Goal: Task Accomplishment & Management: Manage account settings

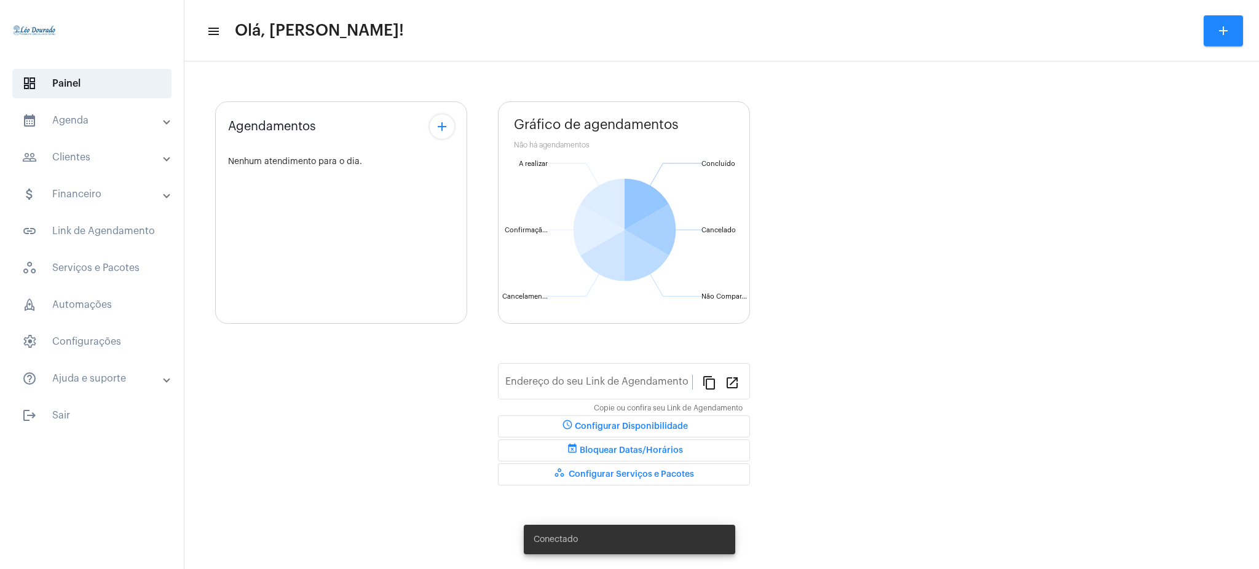
type input "[URL][DOMAIN_NAME][PERSON_NAME]"
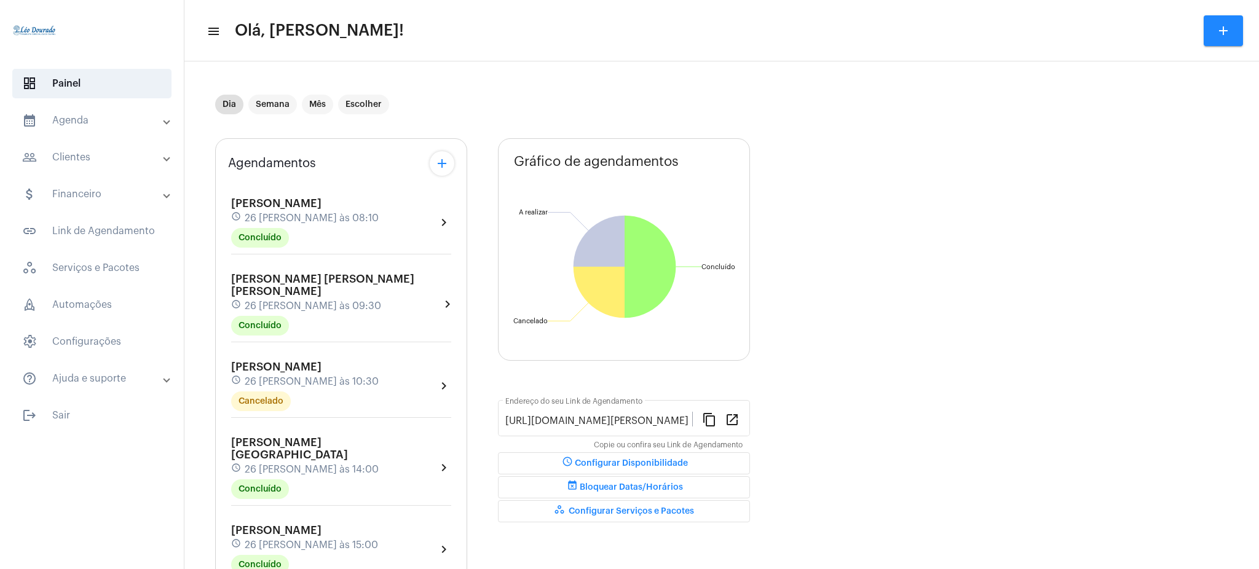
click at [65, 108] on mat-expansion-panel-header "calendar_month_outlined Agenda" at bounding box center [95, 121] width 176 height 30
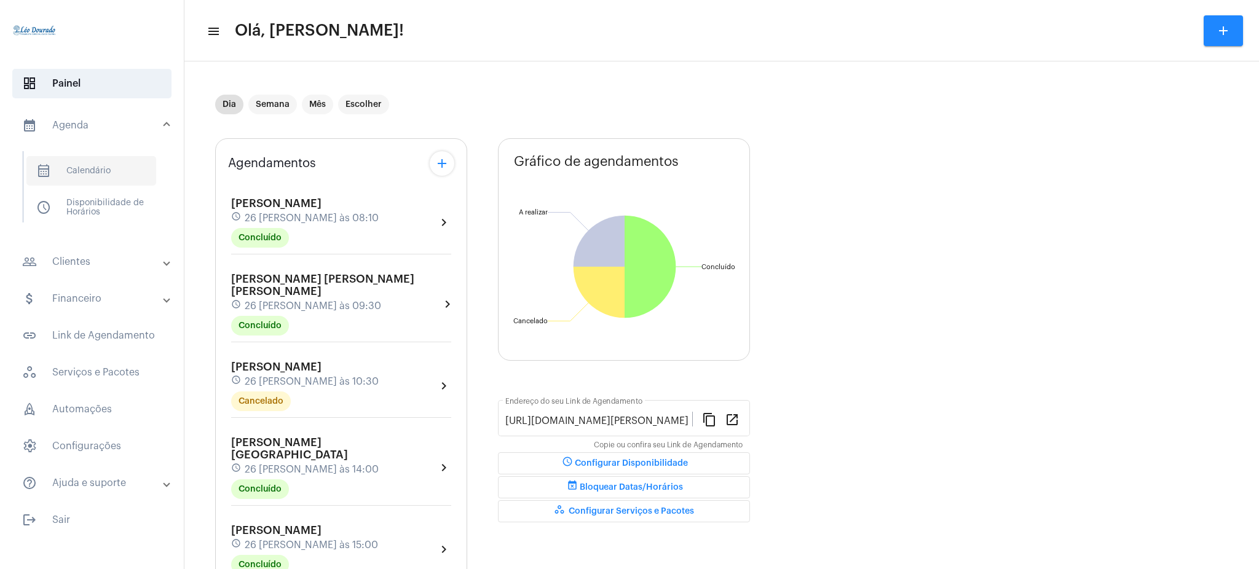
click at [109, 170] on span "calendar_month_outlined Calendário" at bounding box center [91, 171] width 130 height 30
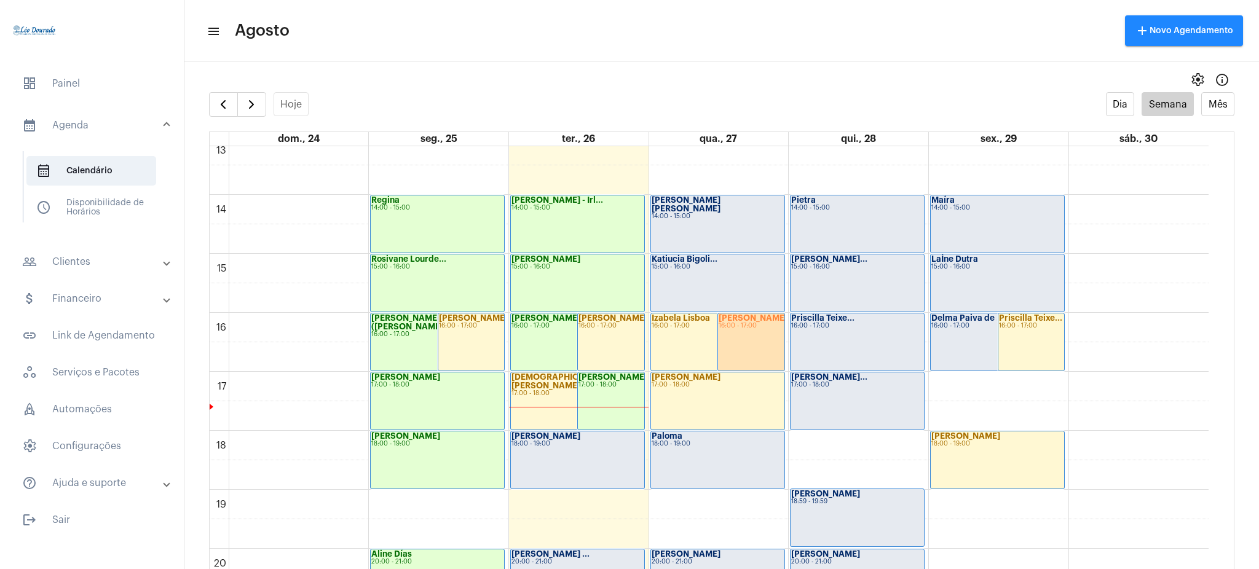
scroll to position [864, 0]
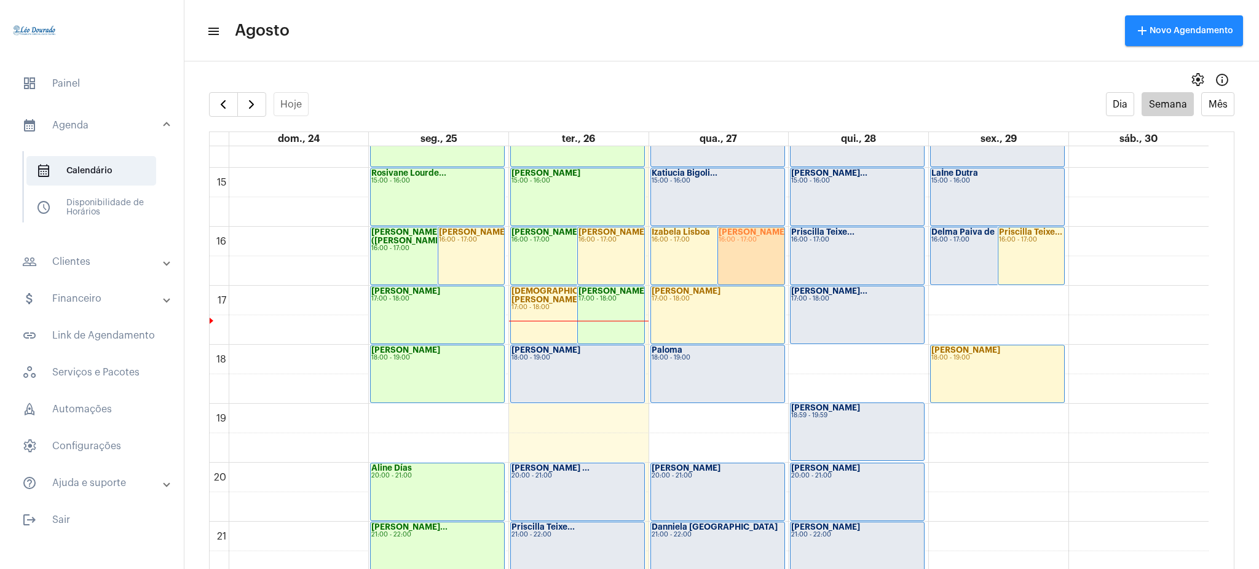
click at [748, 254] on div "[PERSON_NAME][GEOGRAPHIC_DATA] 16:00 - 17:00" at bounding box center [751, 255] width 66 height 57
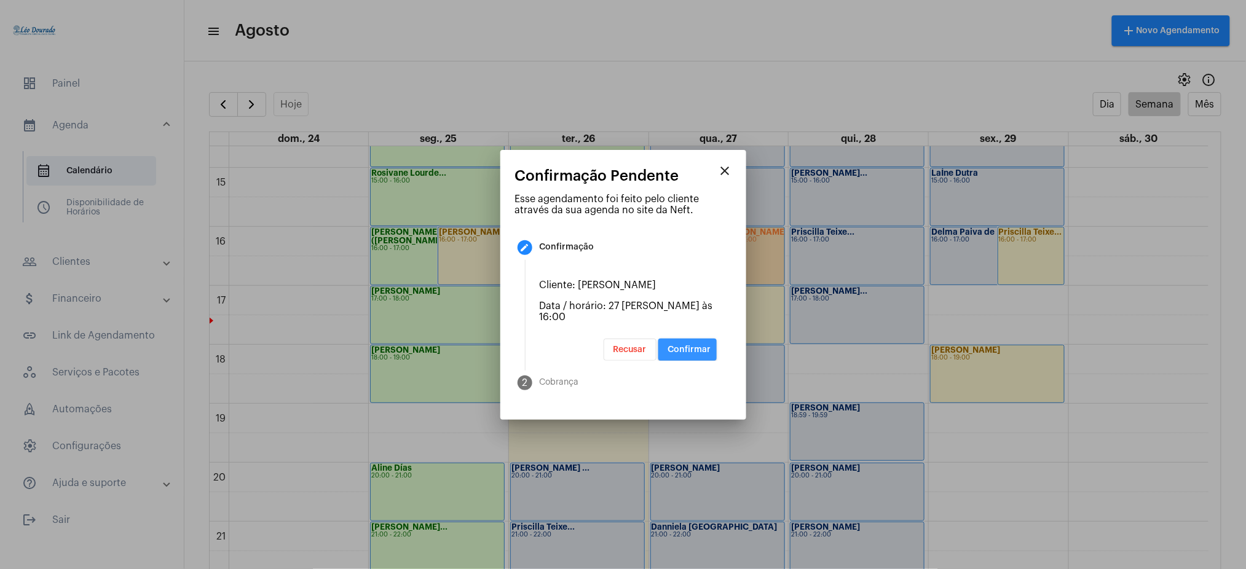
click at [683, 345] on span "Confirmar" at bounding box center [689, 349] width 43 height 9
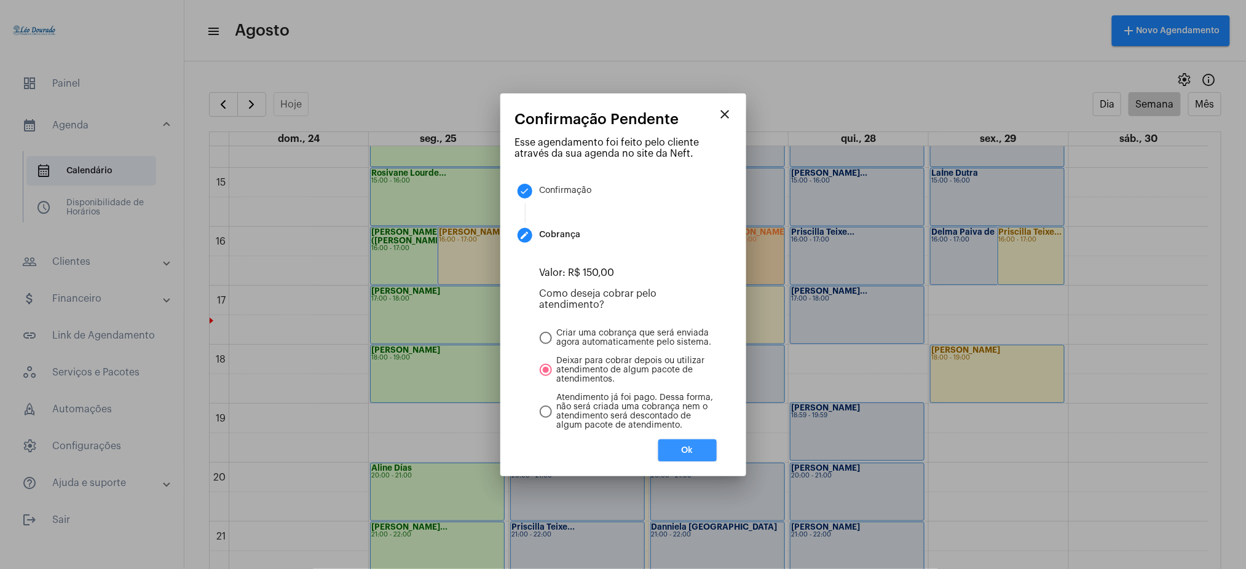
click at [685, 442] on button "Ok" at bounding box center [687, 450] width 58 height 22
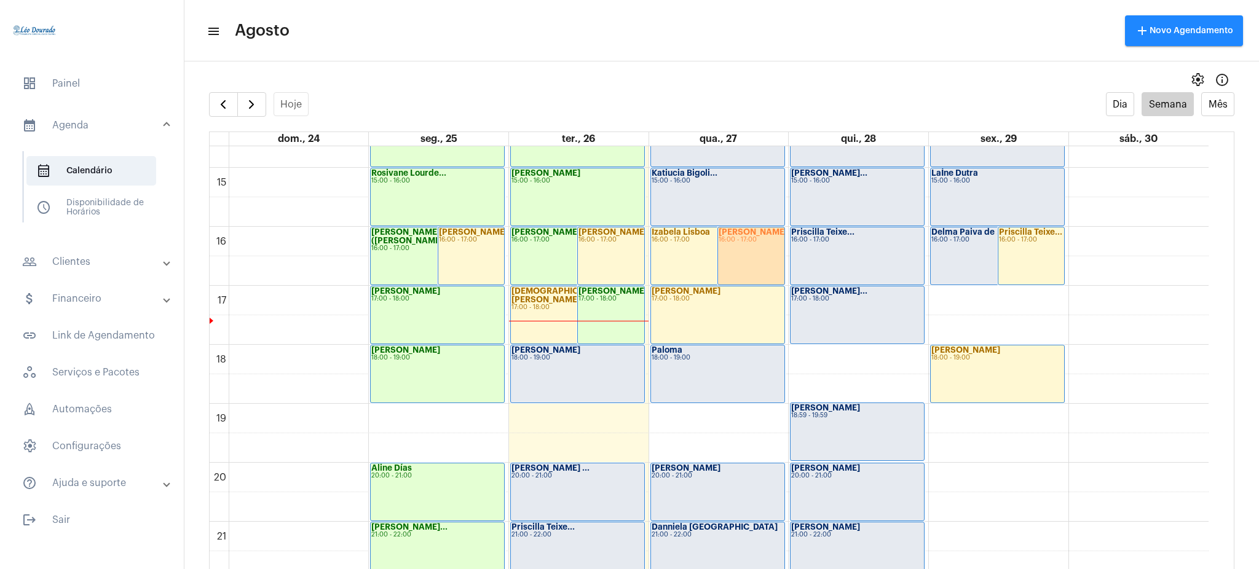
click at [85, 253] on mat-expansion-panel-header "people_outline Clientes" at bounding box center [95, 262] width 176 height 30
click at [103, 224] on span "people_outline Meus Clientes" at bounding box center [91, 210] width 130 height 30
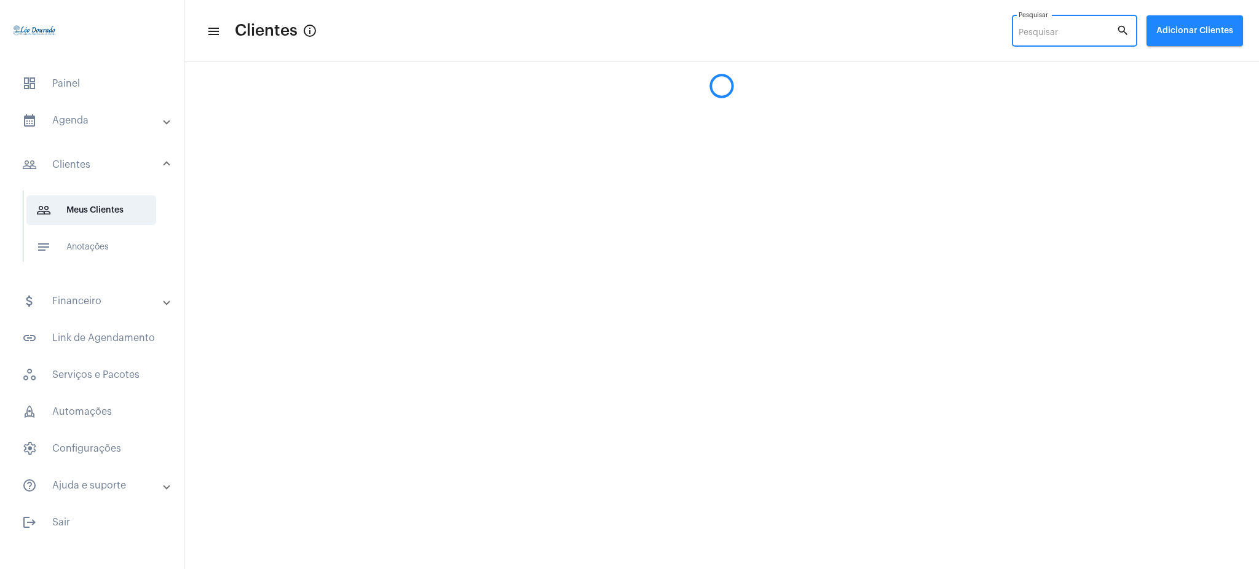
click at [1079, 34] on input "Pesquisar" at bounding box center [1068, 33] width 98 height 10
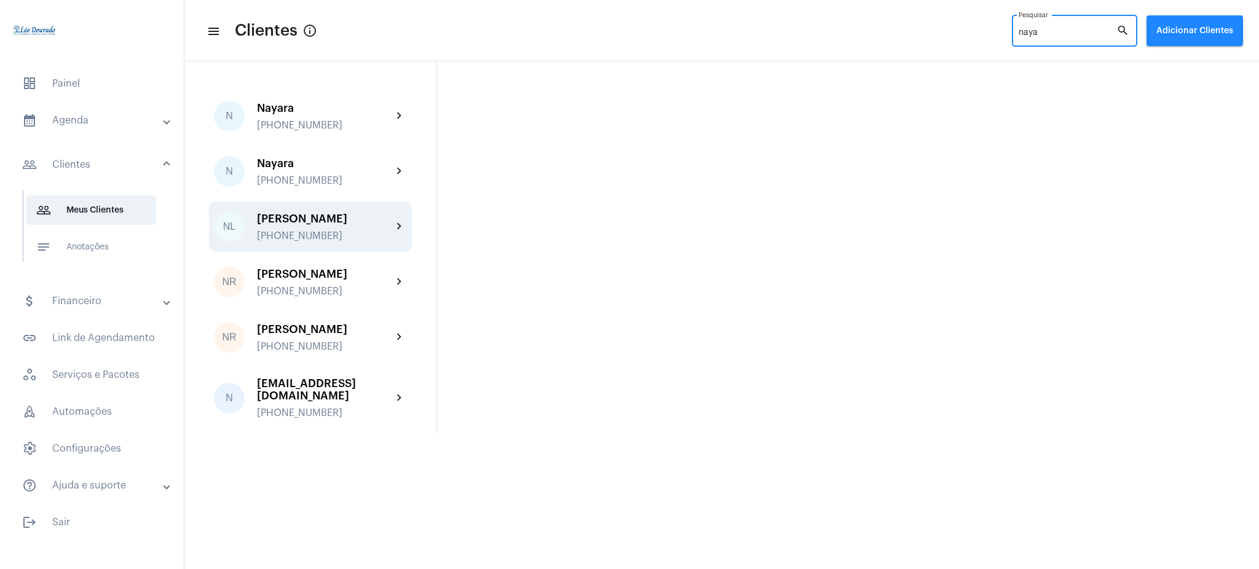
type input "naya"
click at [376, 225] on div "[PERSON_NAME] [PHONE_NUMBER]" at bounding box center [324, 227] width 135 height 29
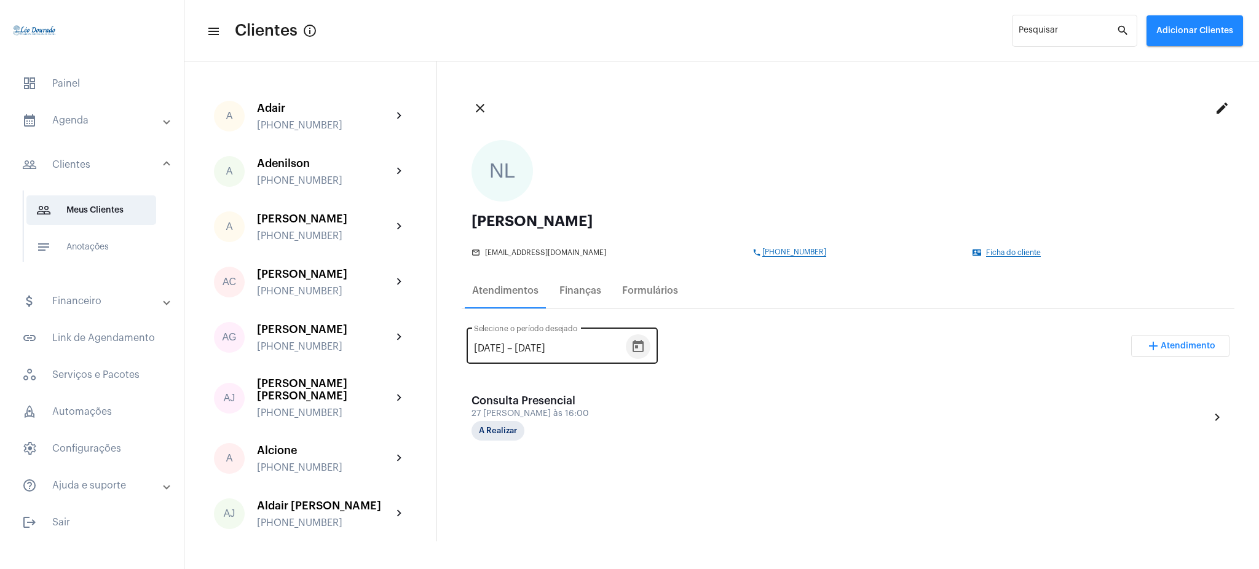
click at [645, 341] on icon "Open calendar" at bounding box center [638, 346] width 15 height 15
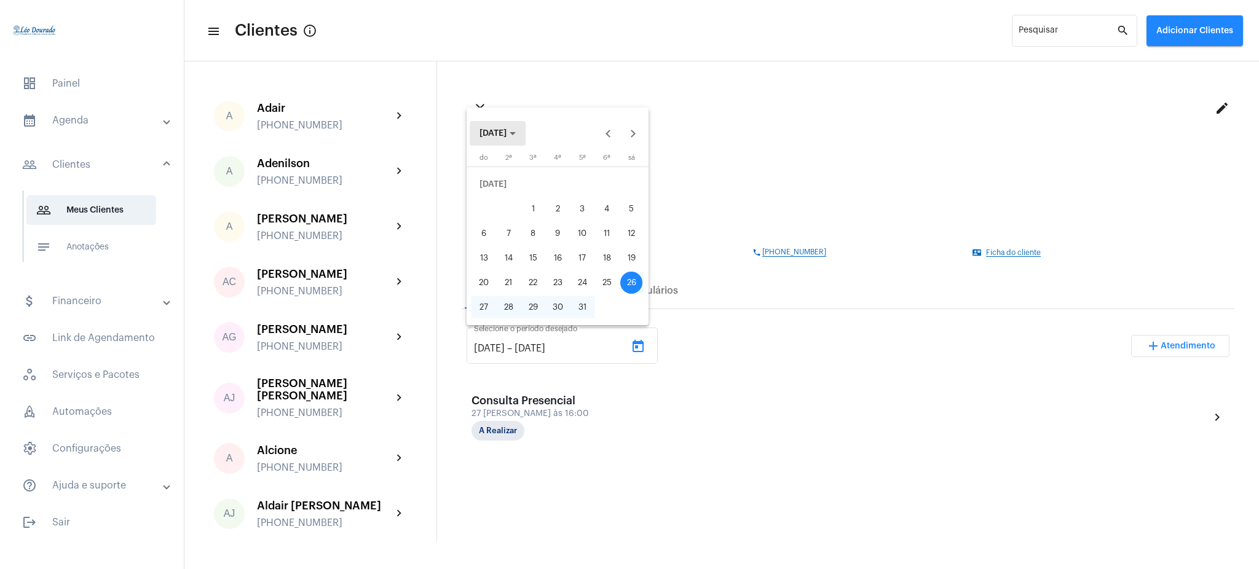
click at [505, 135] on span "[DATE]" at bounding box center [492, 133] width 27 height 9
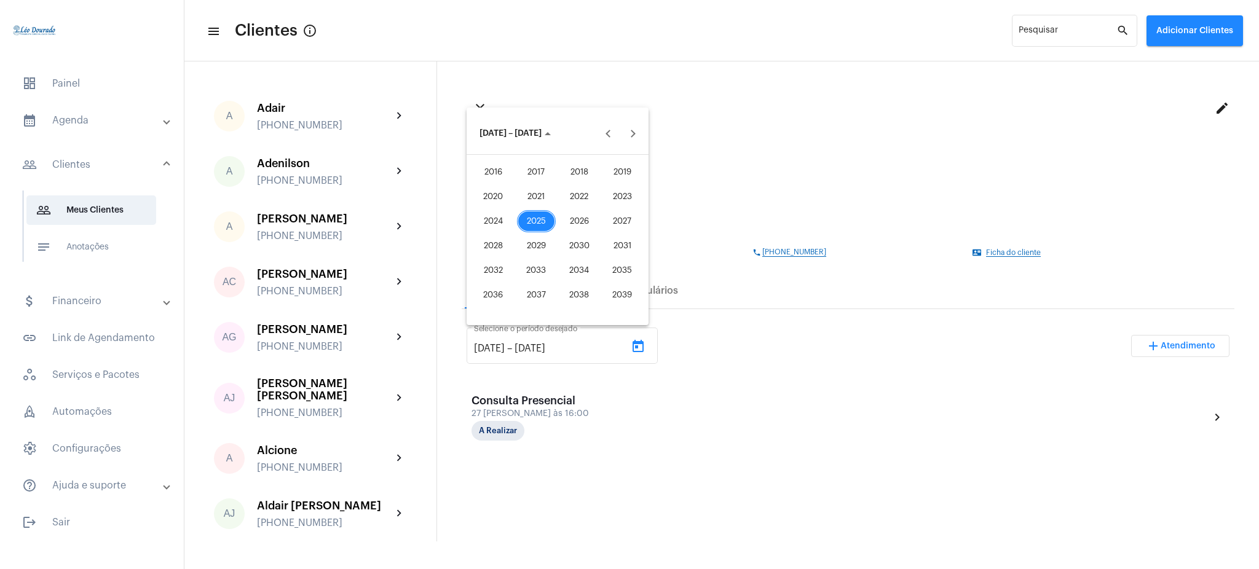
click at [526, 207] on div "2021" at bounding box center [536, 197] width 39 height 22
click at [484, 201] on div "JAN" at bounding box center [493, 197] width 39 height 22
click at [604, 179] on div "1" at bounding box center [607, 184] width 22 height 22
type input "[DATE]"
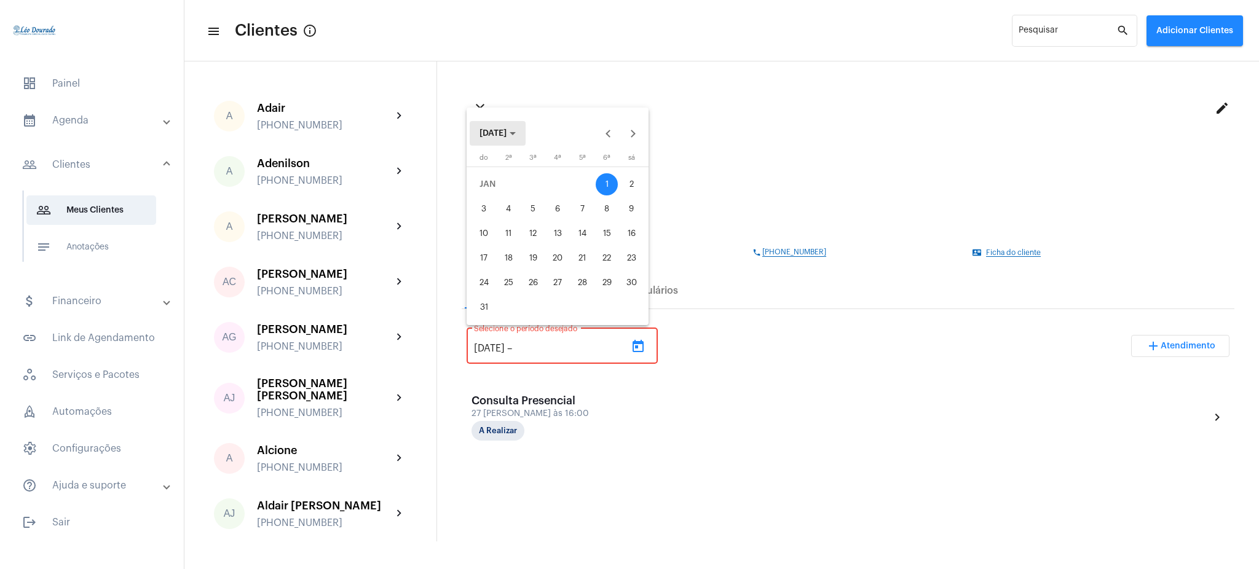
click at [506, 137] on span "[DATE]" at bounding box center [492, 133] width 27 height 9
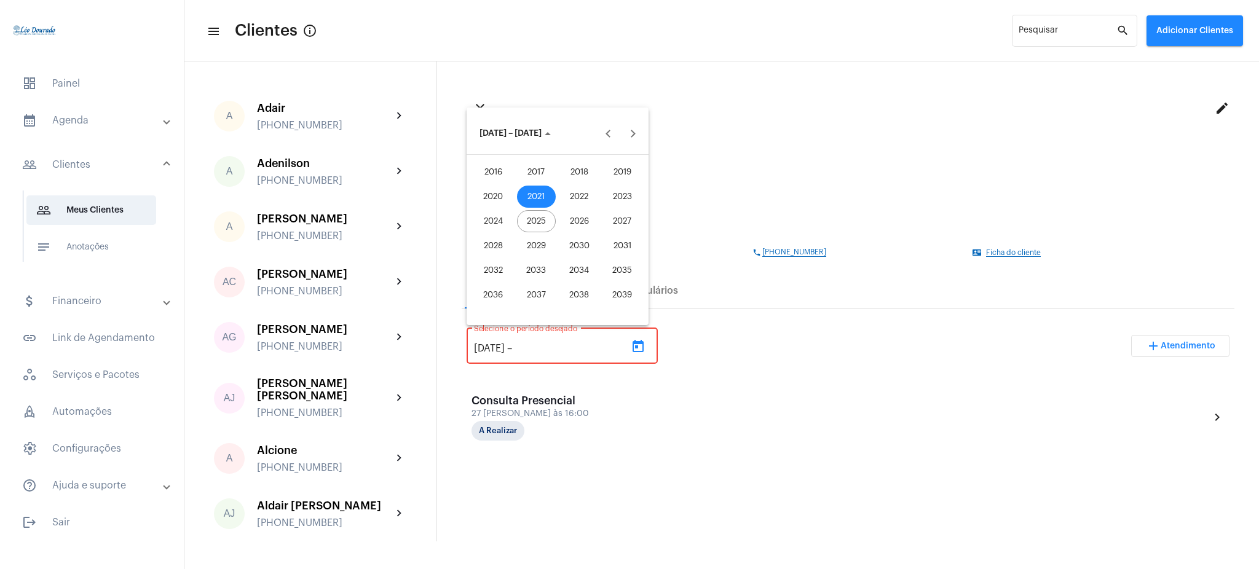
click at [535, 212] on div "2025" at bounding box center [536, 221] width 39 height 22
click at [615, 214] on div "AGO" at bounding box center [622, 221] width 39 height 22
click at [553, 285] on div "27" at bounding box center [557, 283] width 22 height 22
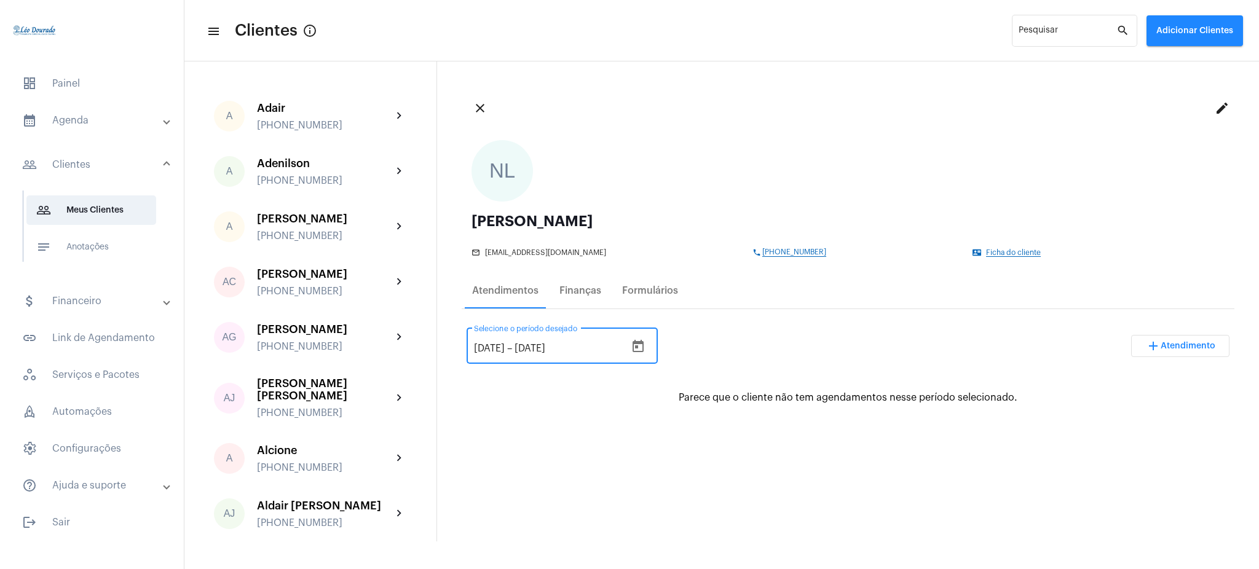
click at [539, 347] on input "[DATE]" at bounding box center [551, 348] width 74 height 11
type input "[DATE]"
click at [704, 360] on div "[DATE] [DATE] – [DATE] Selecione o período desejado add Atendimento" at bounding box center [848, 351] width 763 height 58
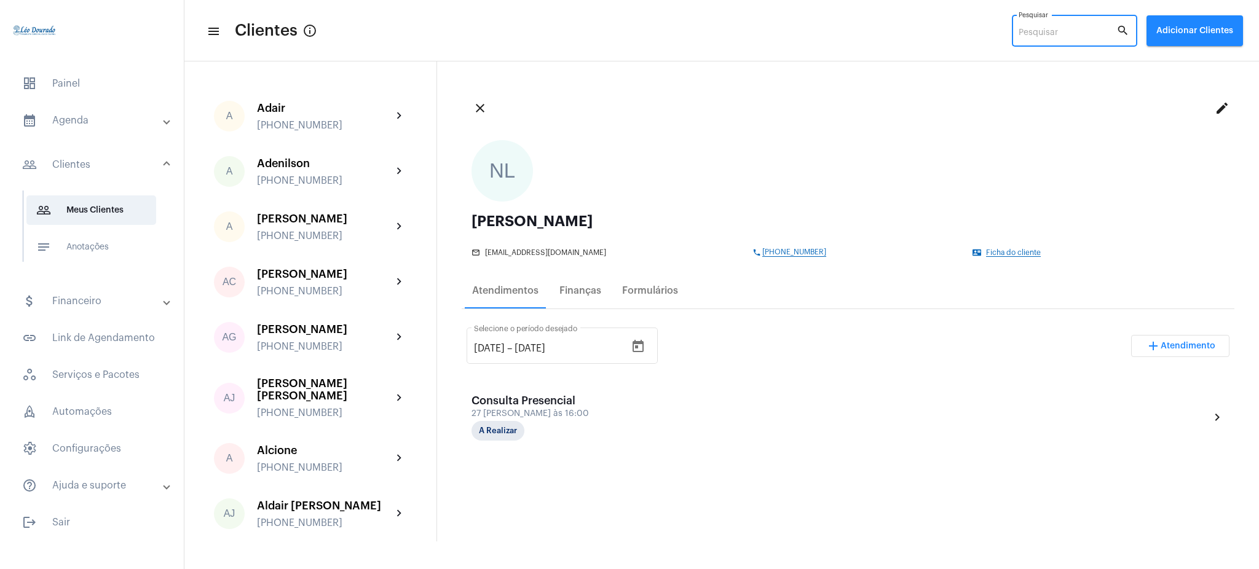
click at [1034, 35] on input "Pesquisar" at bounding box center [1068, 33] width 98 height 10
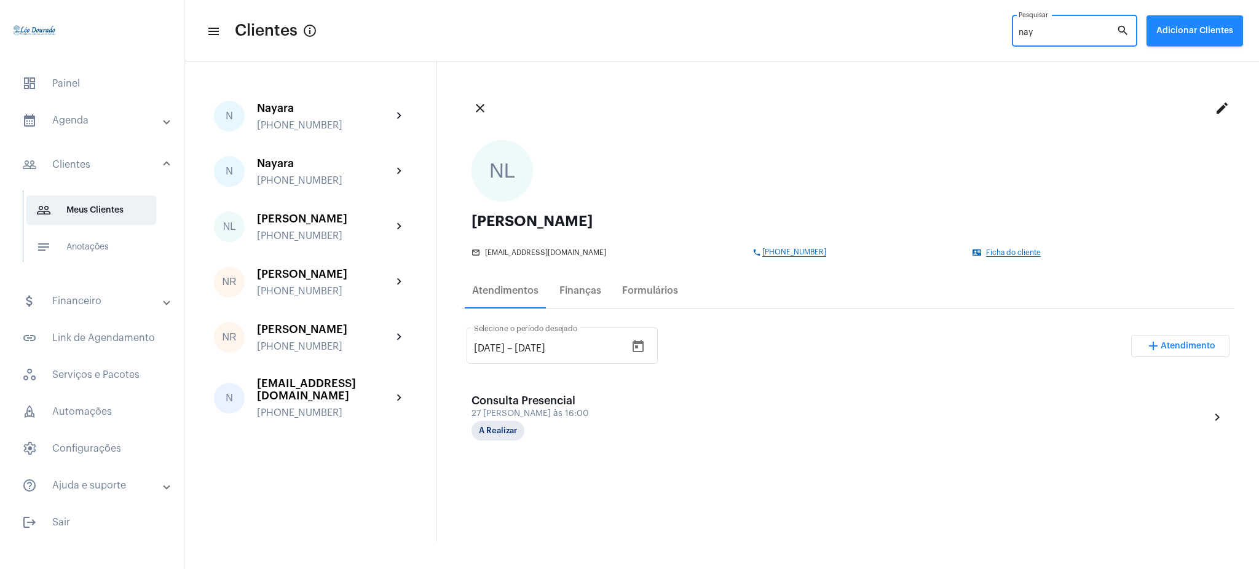
type input "nay"
click at [74, 122] on mat-panel-title "calendar_month_outlined Agenda" at bounding box center [93, 120] width 142 height 15
click at [89, 170] on span "calendar_month_outlined Calendário" at bounding box center [91, 171] width 130 height 30
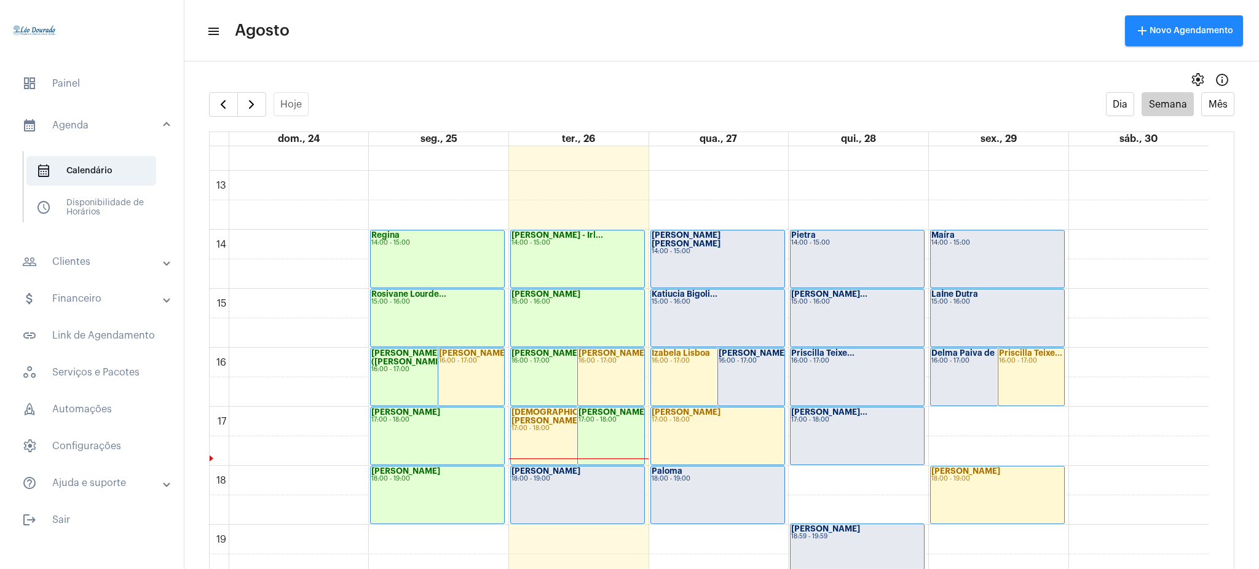
scroll to position [749, 0]
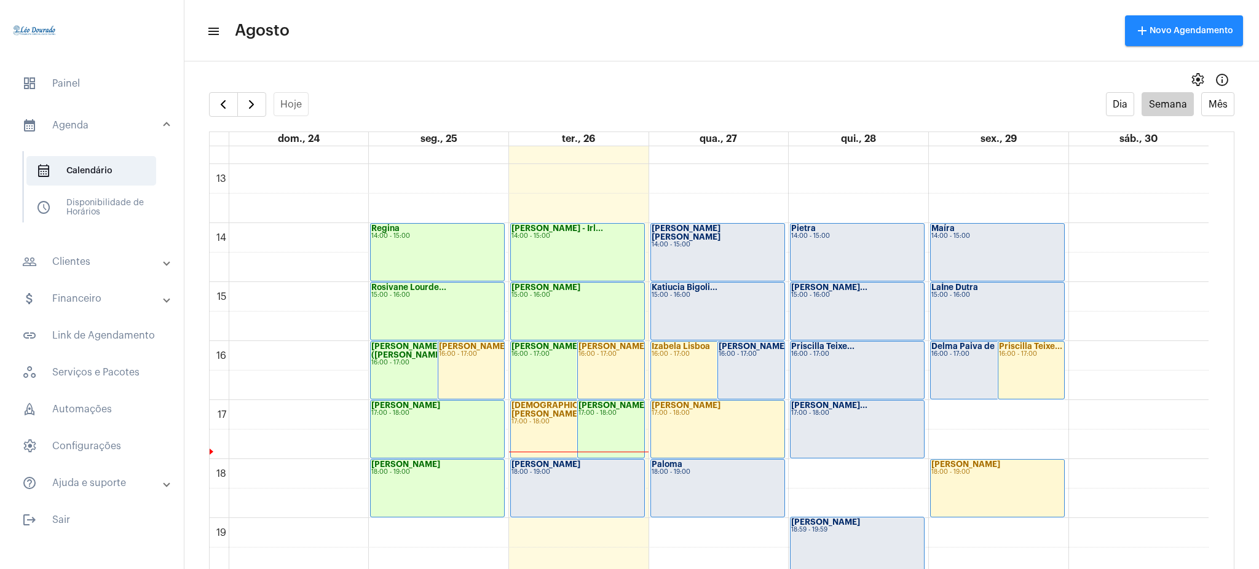
click at [80, 269] on mat-panel-title "people_outline Clientes" at bounding box center [93, 261] width 142 height 15
click at [104, 210] on span "people_outline Meus Clientes" at bounding box center [91, 210] width 130 height 30
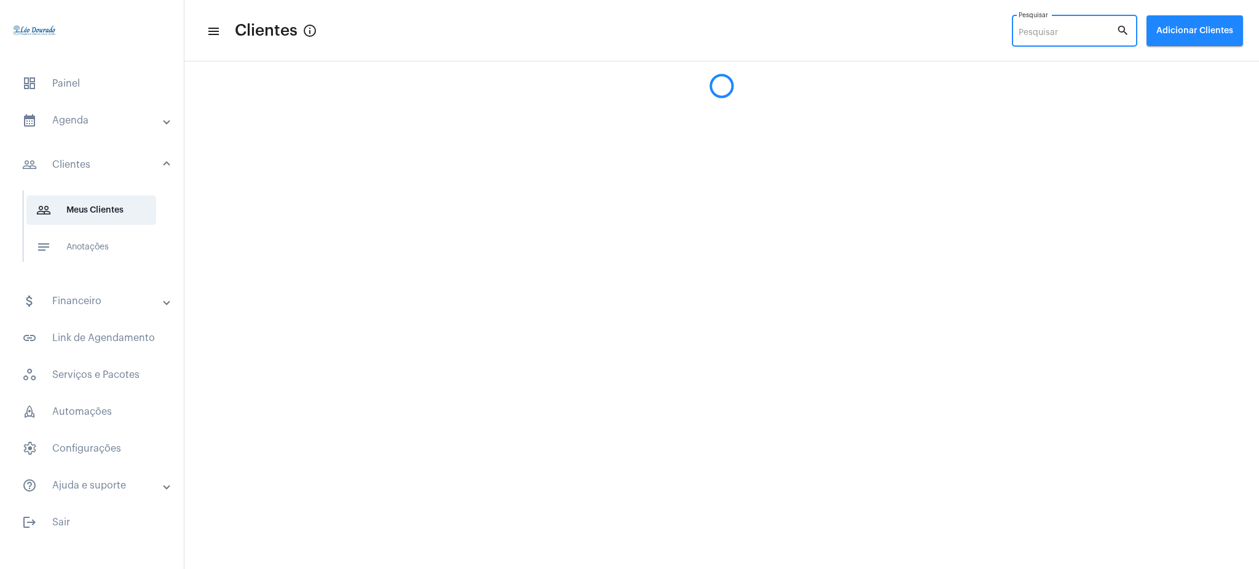
click at [1087, 30] on input "Pesquisar" at bounding box center [1068, 33] width 98 height 10
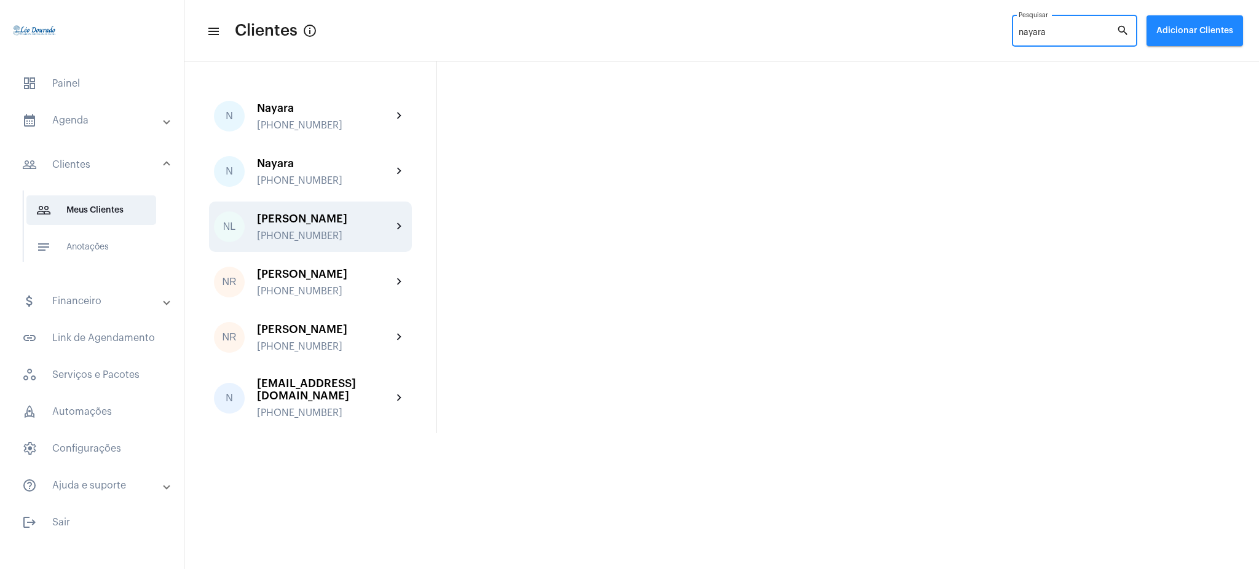
type input "nayara"
click at [379, 224] on div "[PERSON_NAME]" at bounding box center [324, 219] width 135 height 12
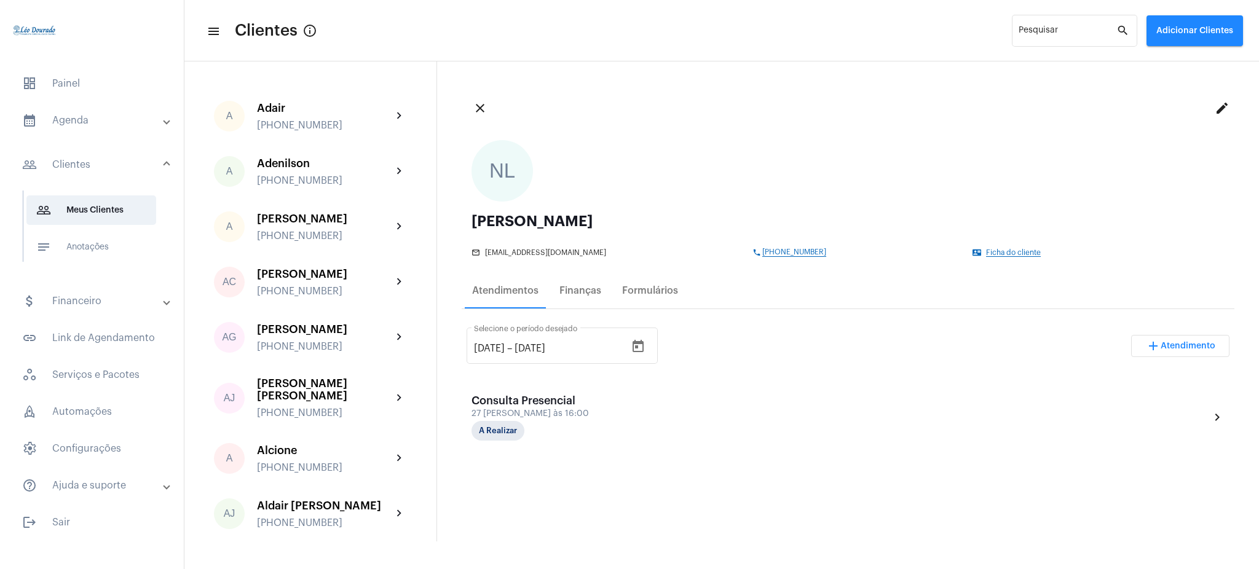
drag, startPoint x: 803, startPoint y: 254, endPoint x: 747, endPoint y: 256, distance: 55.3
click at [762, 256] on span "[PHONE_NUMBER]" at bounding box center [794, 252] width 64 height 9
click at [787, 251] on span "[PHONE_NUMBER]" at bounding box center [794, 252] width 64 height 9
click at [93, 133] on mat-expansion-panel-header "calendar_month_outlined Agenda" at bounding box center [95, 121] width 176 height 30
click at [106, 161] on span "calendar_month_outlined Calendário" at bounding box center [91, 171] width 130 height 30
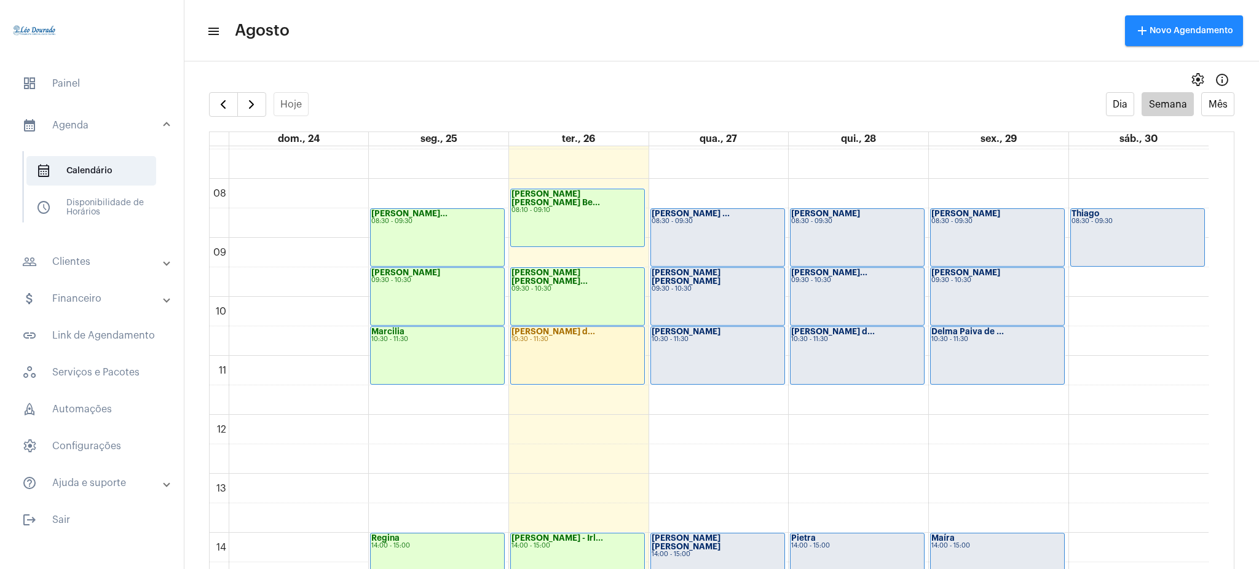
scroll to position [421, 0]
